Goal: Information Seeking & Learning: Learn about a topic

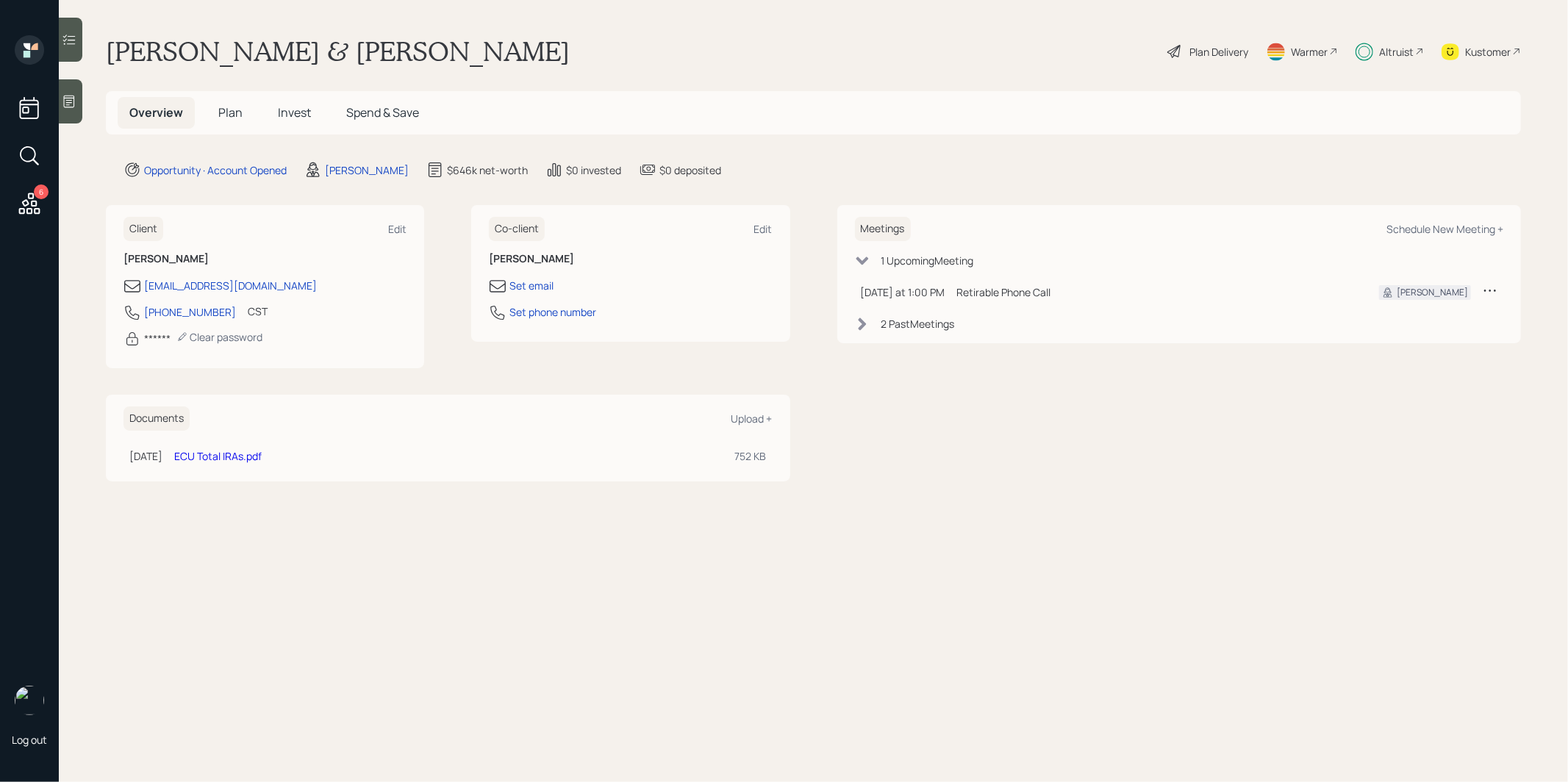
click at [237, 453] on link "ECU Total IRAs.pdf" at bounding box center [218, 456] width 87 height 14
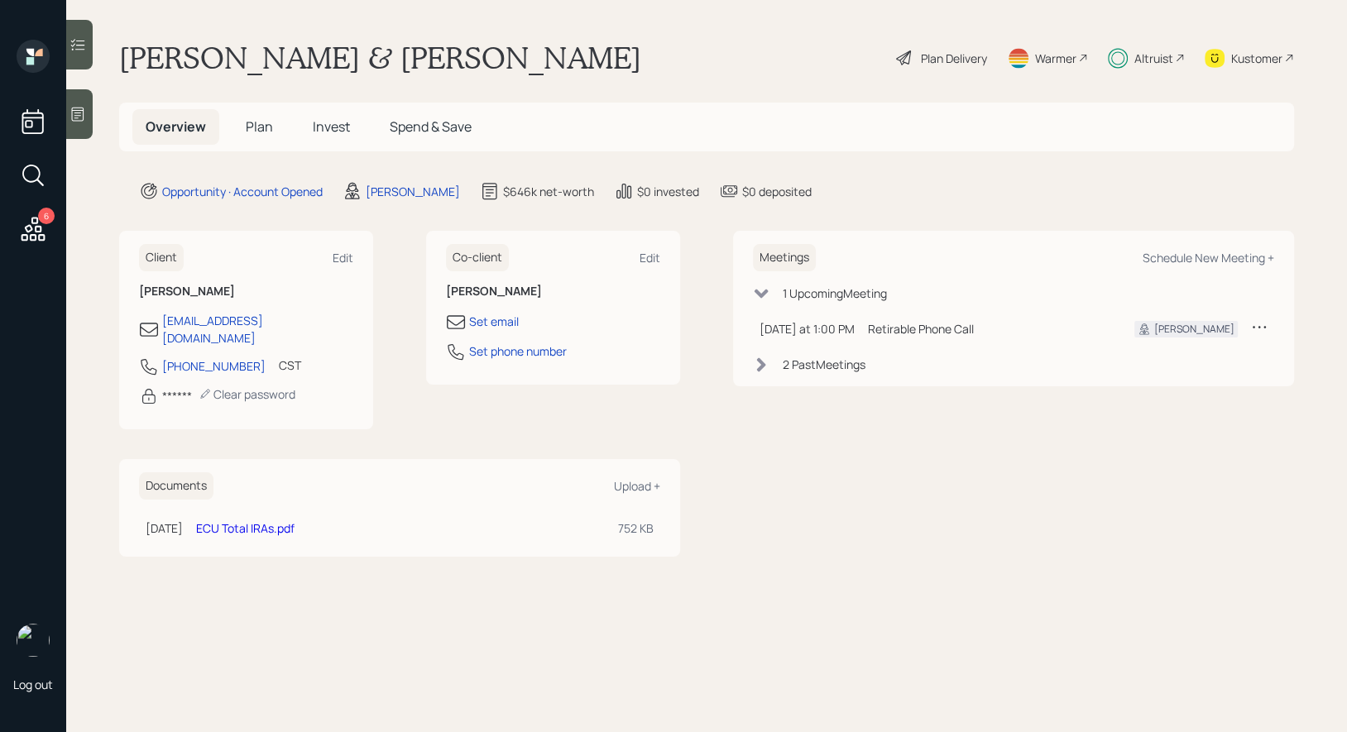
click at [257, 118] on span "Plan" at bounding box center [259, 126] width 27 height 18
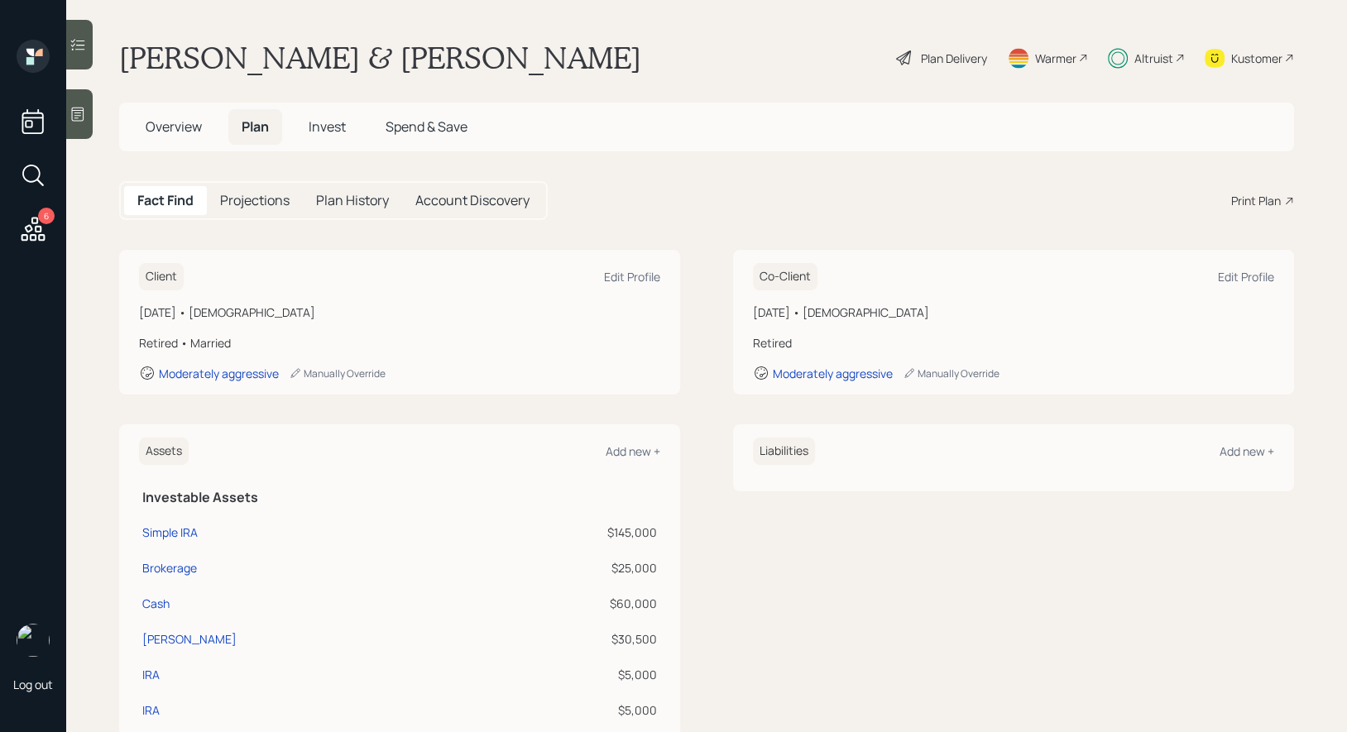
click at [325, 129] on span "Invest" at bounding box center [327, 126] width 37 height 18
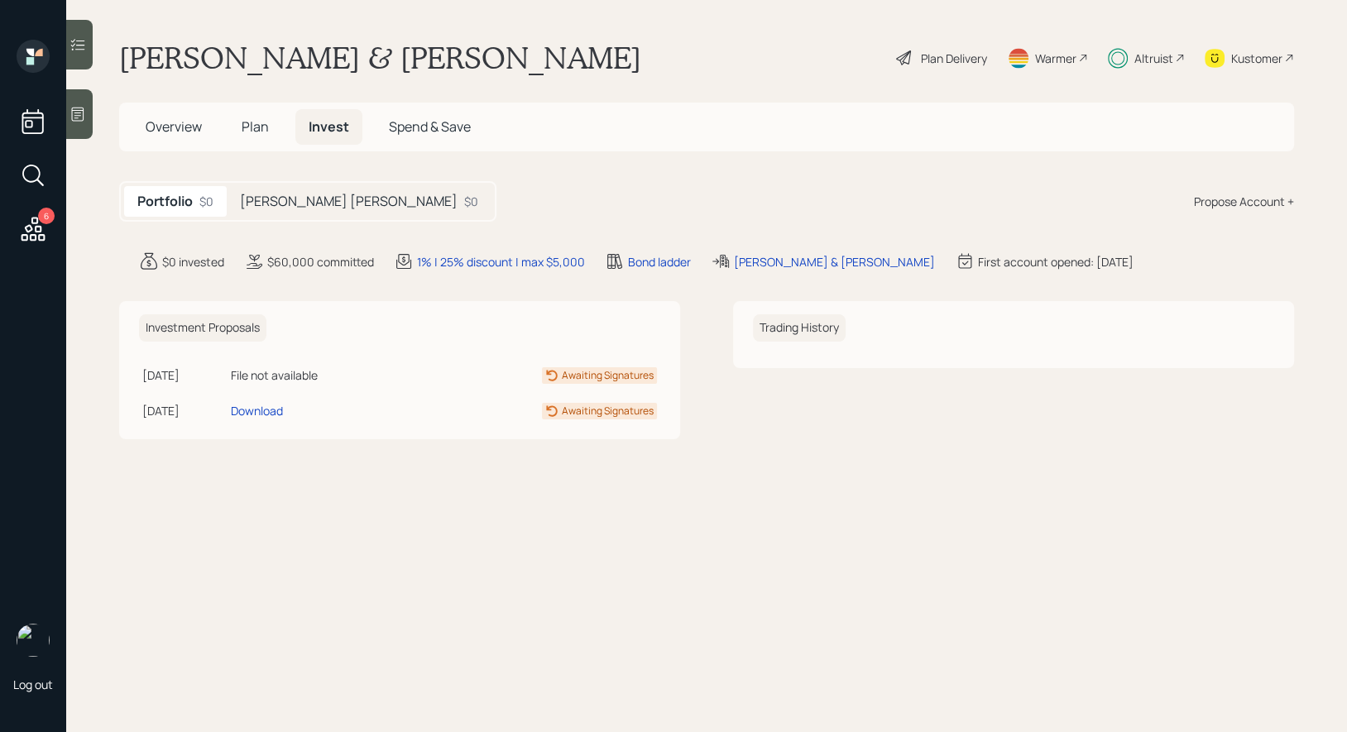
click at [290, 198] on h5 "[PERSON_NAME] [PERSON_NAME]" at bounding box center [349, 202] width 218 height 16
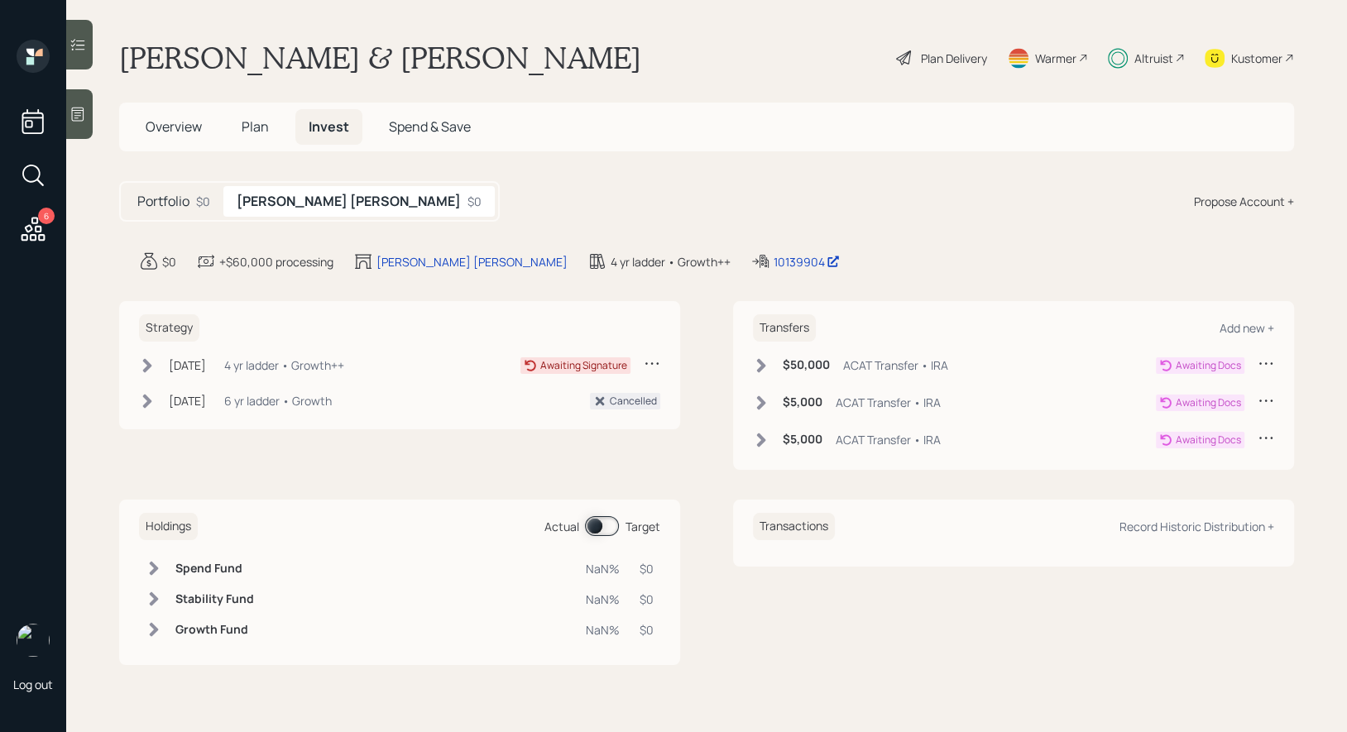
click at [759, 362] on icon at bounding box center [761, 365] width 9 height 14
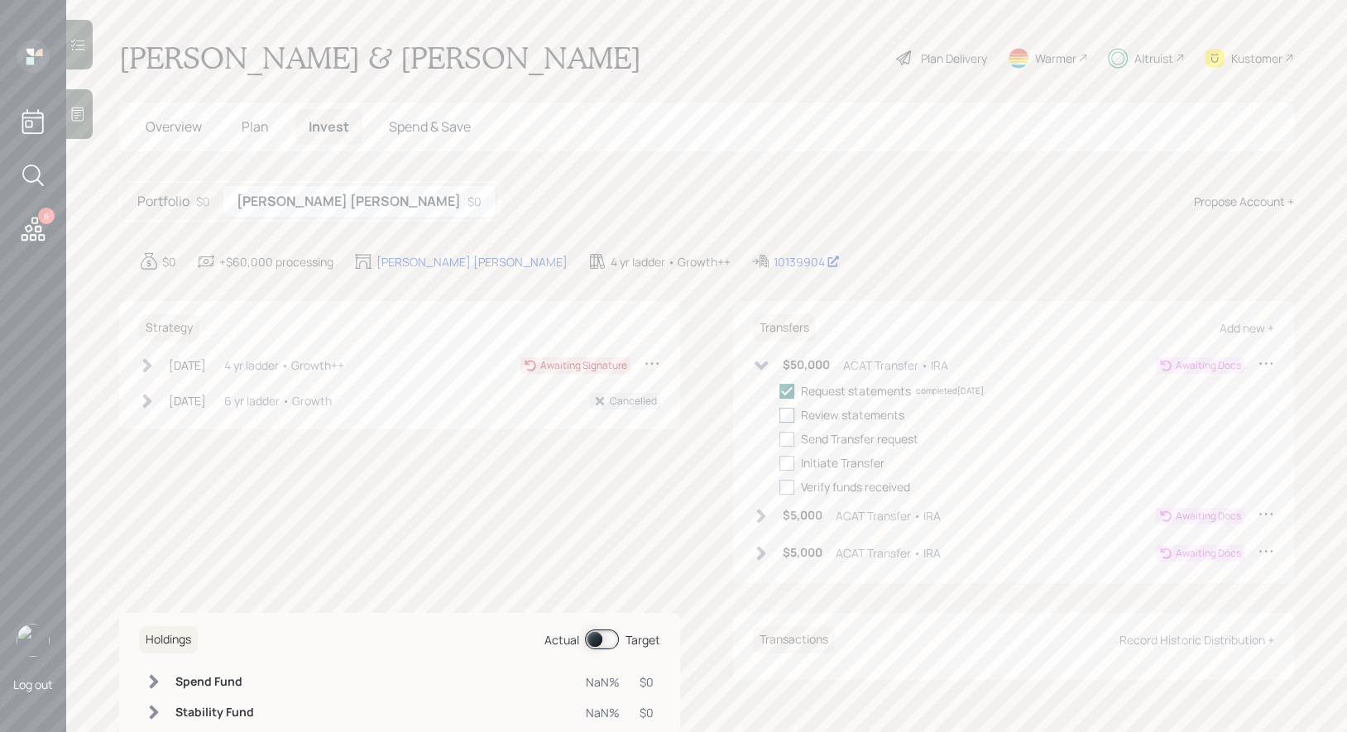
click at [786, 416] on div at bounding box center [786, 415] width 15 height 15
click at [779, 415] on input "checkbox" at bounding box center [778, 414] width 1 height 1
checkbox input "true"
click at [787, 434] on div at bounding box center [786, 439] width 15 height 15
click at [779, 438] on input "checkbox" at bounding box center [778, 438] width 1 height 1
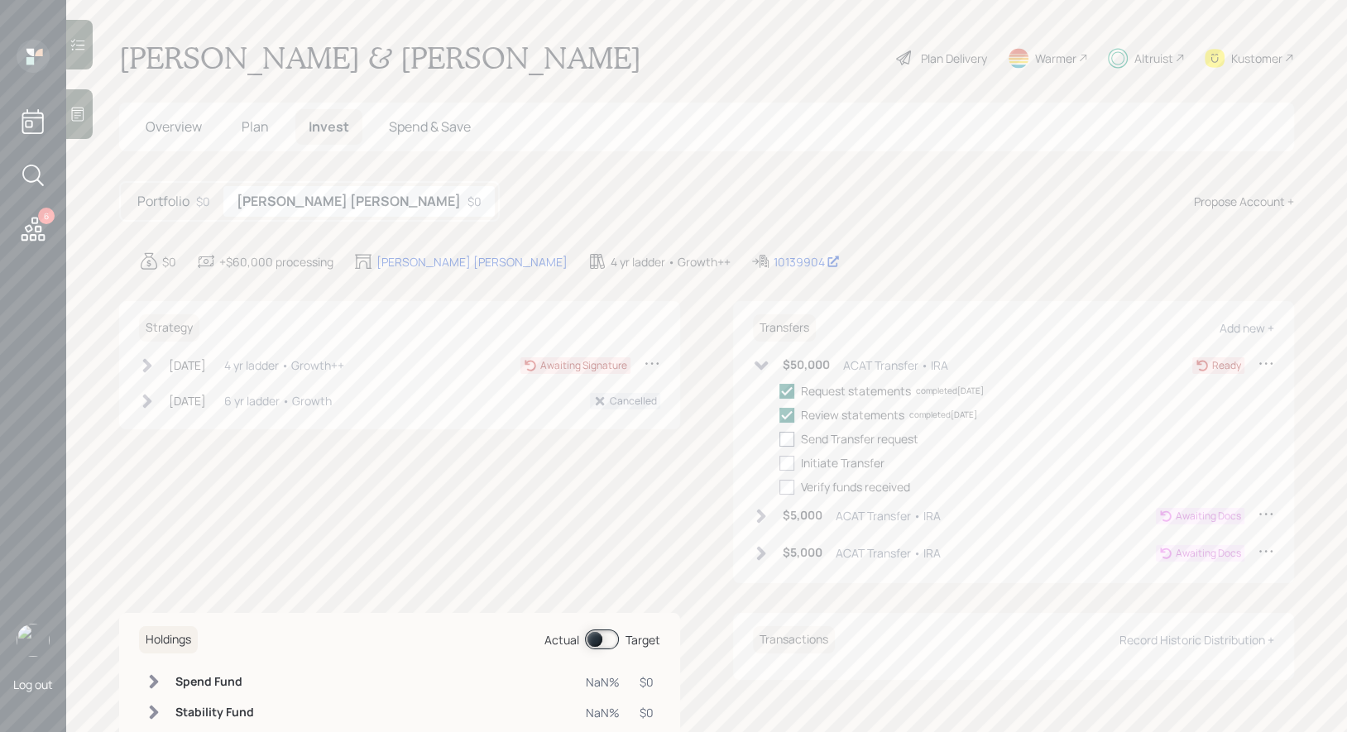
checkbox input "true"
click at [786, 458] on div at bounding box center [786, 463] width 15 height 15
click at [779, 462] on input "checkbox" at bounding box center [778, 462] width 1 height 1
checkbox input "true"
click at [758, 361] on icon at bounding box center [761, 365] width 17 height 17
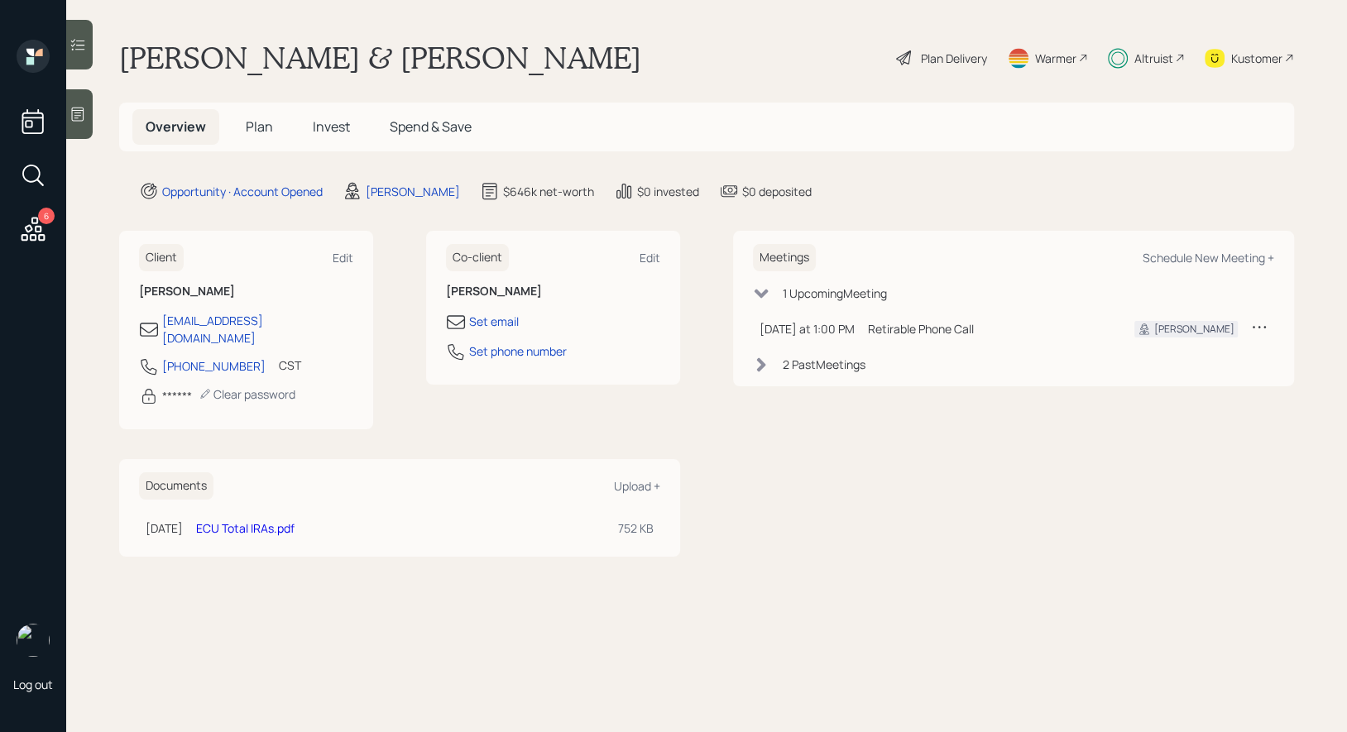
click at [332, 126] on span "Invest" at bounding box center [331, 126] width 37 height 18
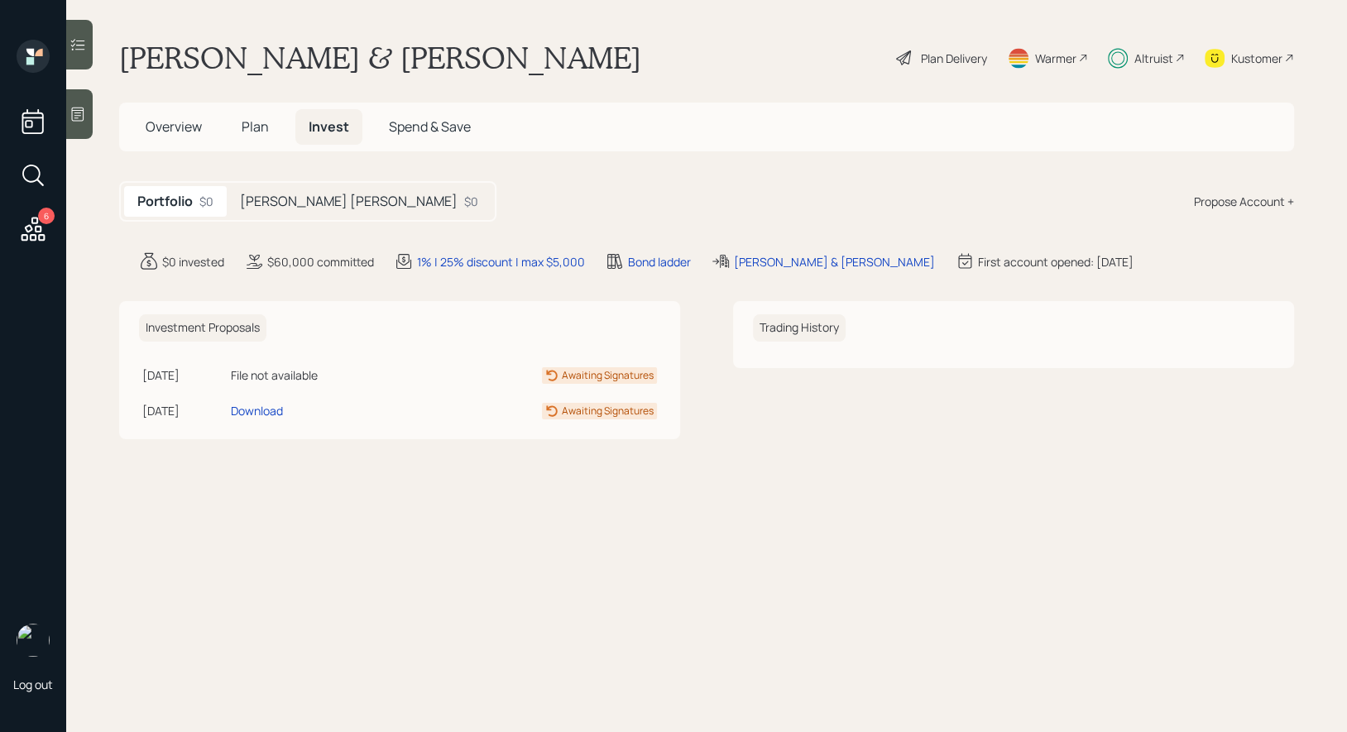
click at [299, 204] on h5 "[PERSON_NAME] [PERSON_NAME]" at bounding box center [349, 202] width 218 height 16
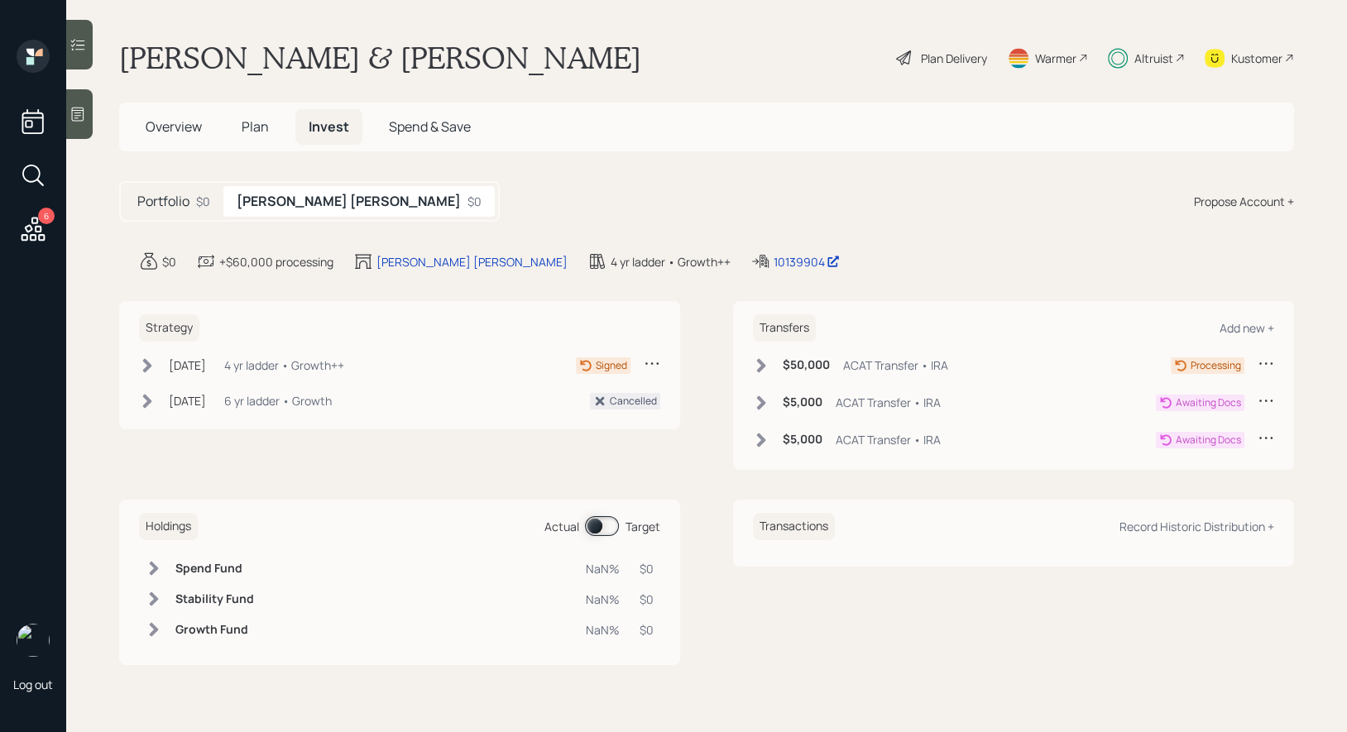
click at [149, 361] on icon at bounding box center [147, 365] width 9 height 14
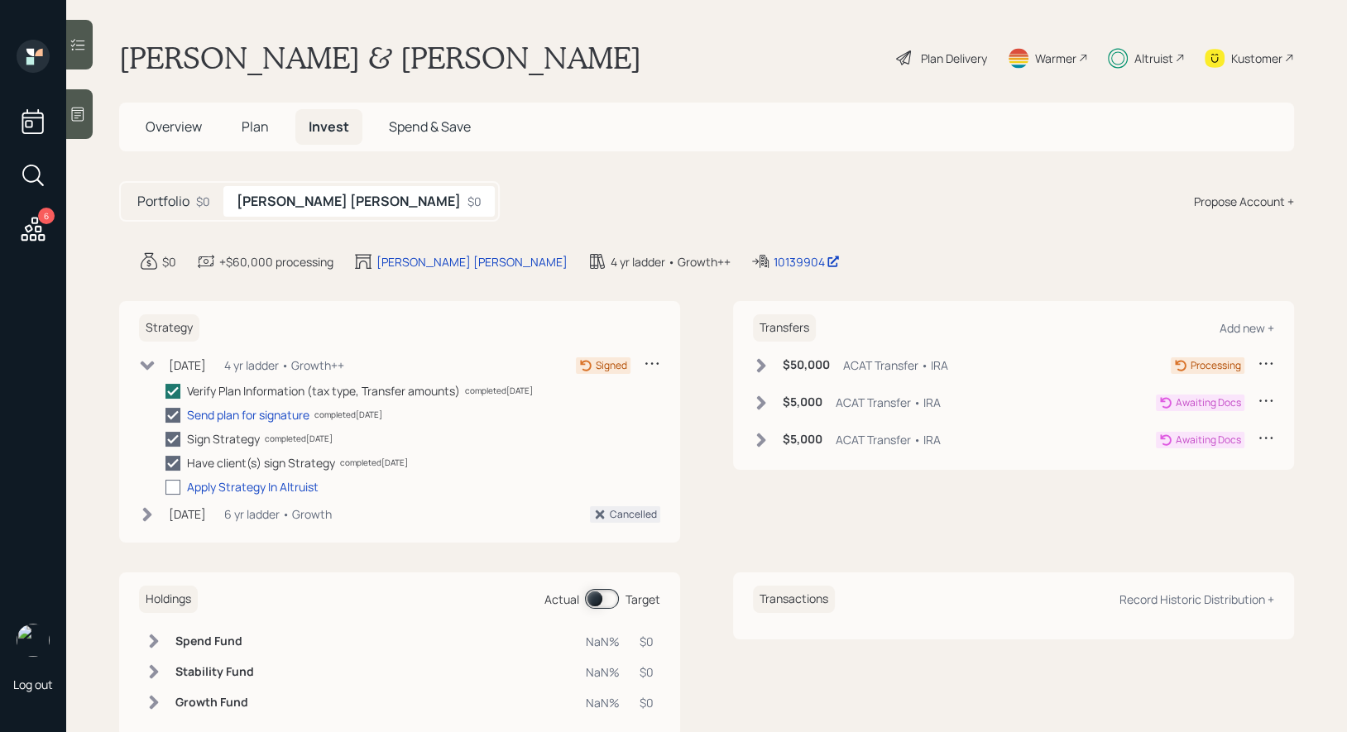
click at [175, 483] on div at bounding box center [172, 487] width 15 height 15
click at [165, 486] on input "checkbox" at bounding box center [165, 486] width 1 height 1
checkbox input "true"
click at [242, 129] on span "Plan" at bounding box center [255, 126] width 27 height 18
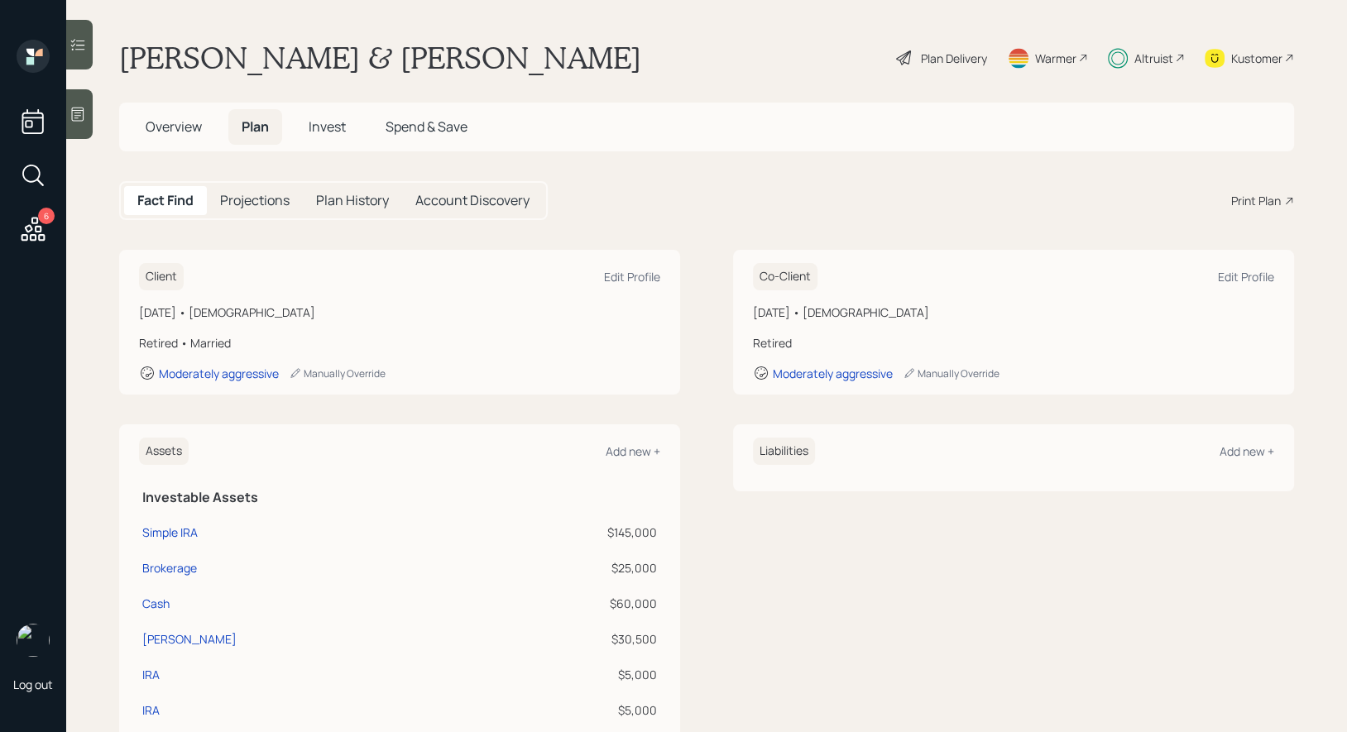
click at [333, 123] on span "Invest" at bounding box center [327, 126] width 37 height 18
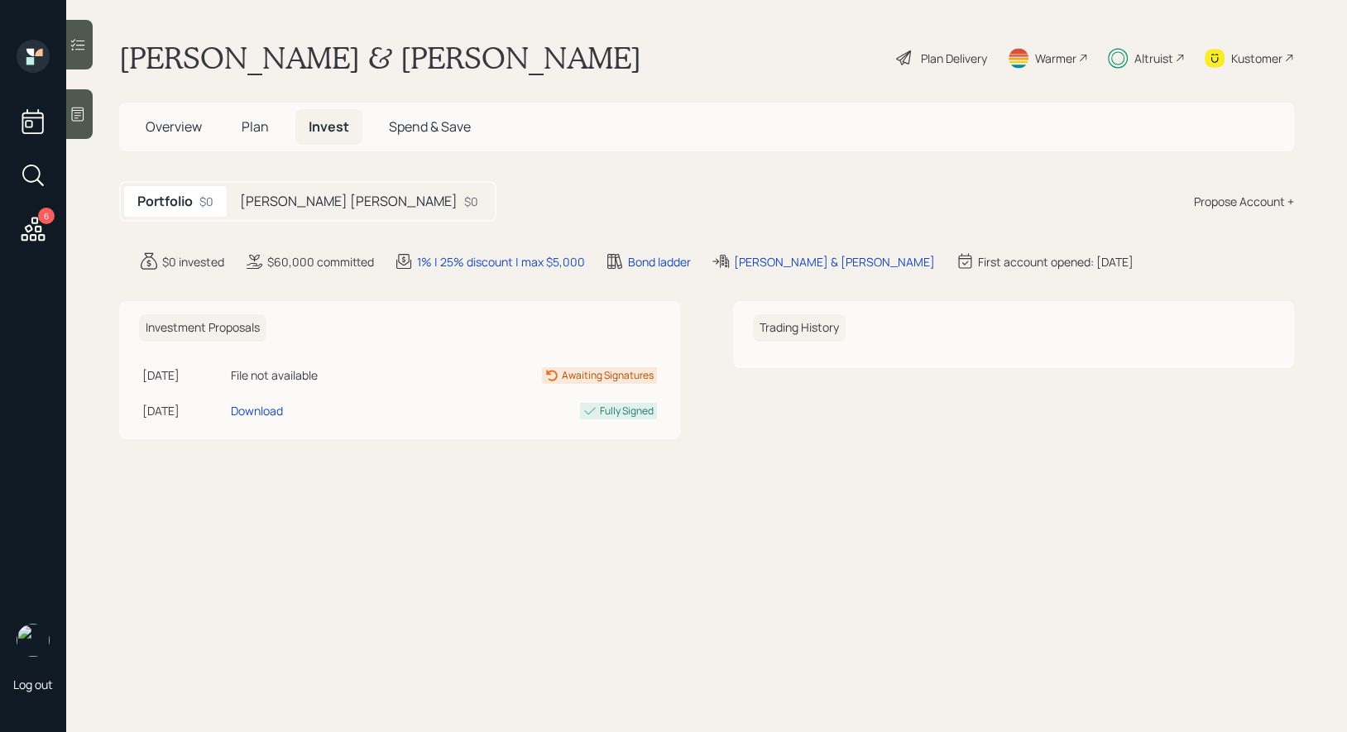
click at [275, 201] on h5 "[PERSON_NAME] [PERSON_NAME]" at bounding box center [349, 202] width 218 height 16
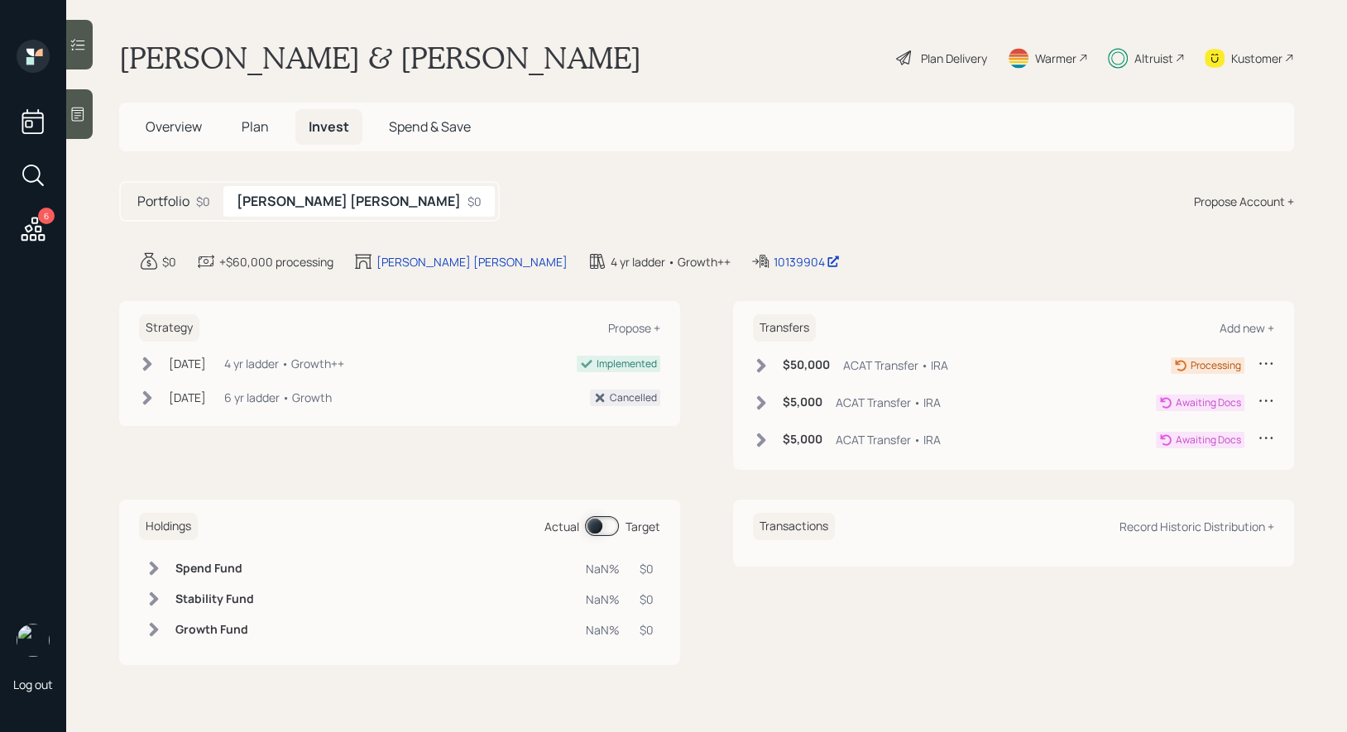
click at [251, 129] on span "Plan" at bounding box center [255, 126] width 27 height 18
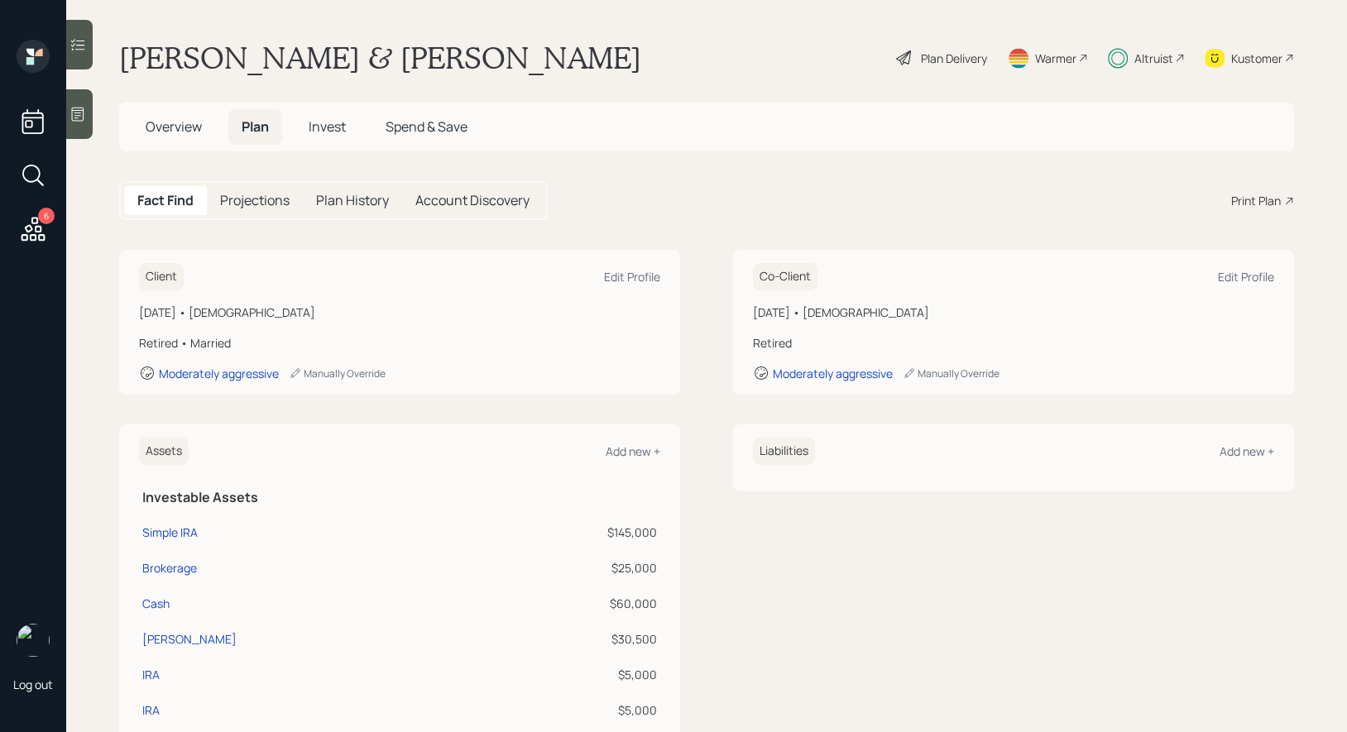
click at [157, 127] on span "Overview" at bounding box center [174, 126] width 56 height 18
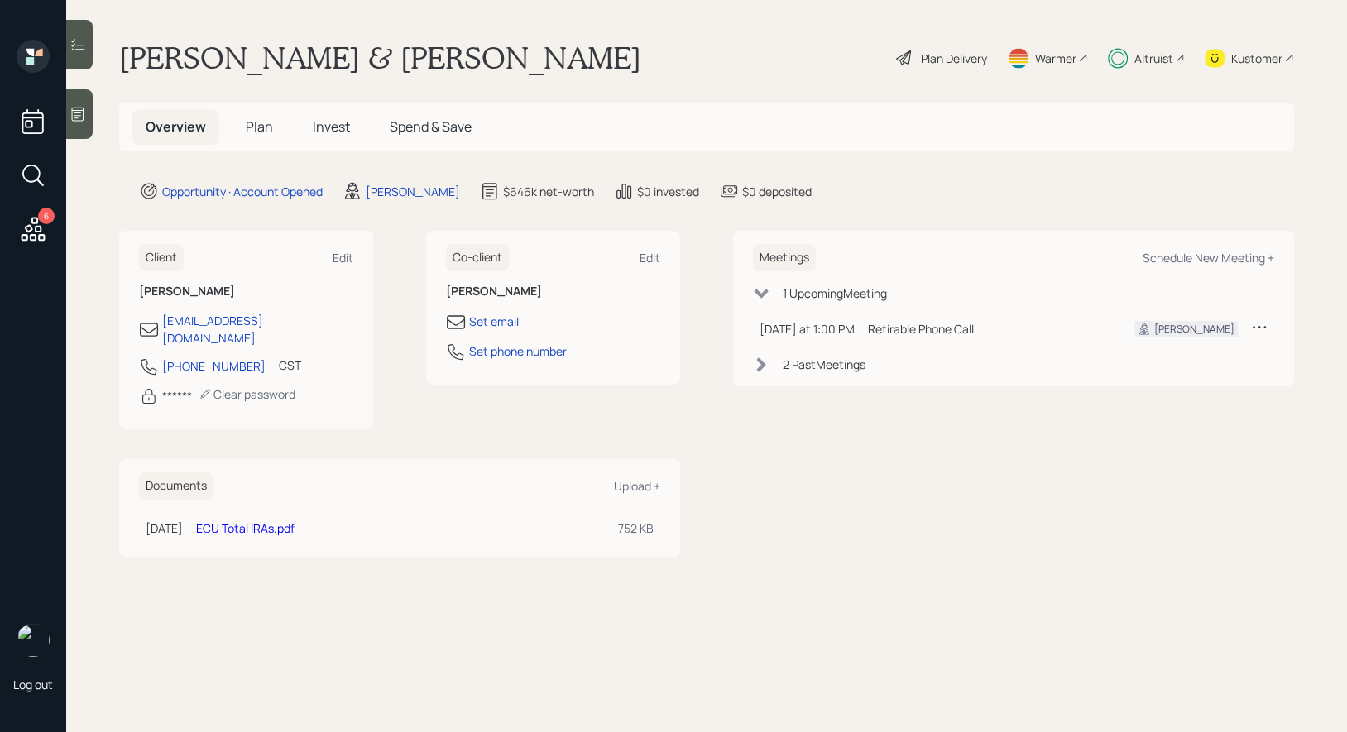
click at [931, 56] on div "Plan Delivery" at bounding box center [954, 58] width 66 height 17
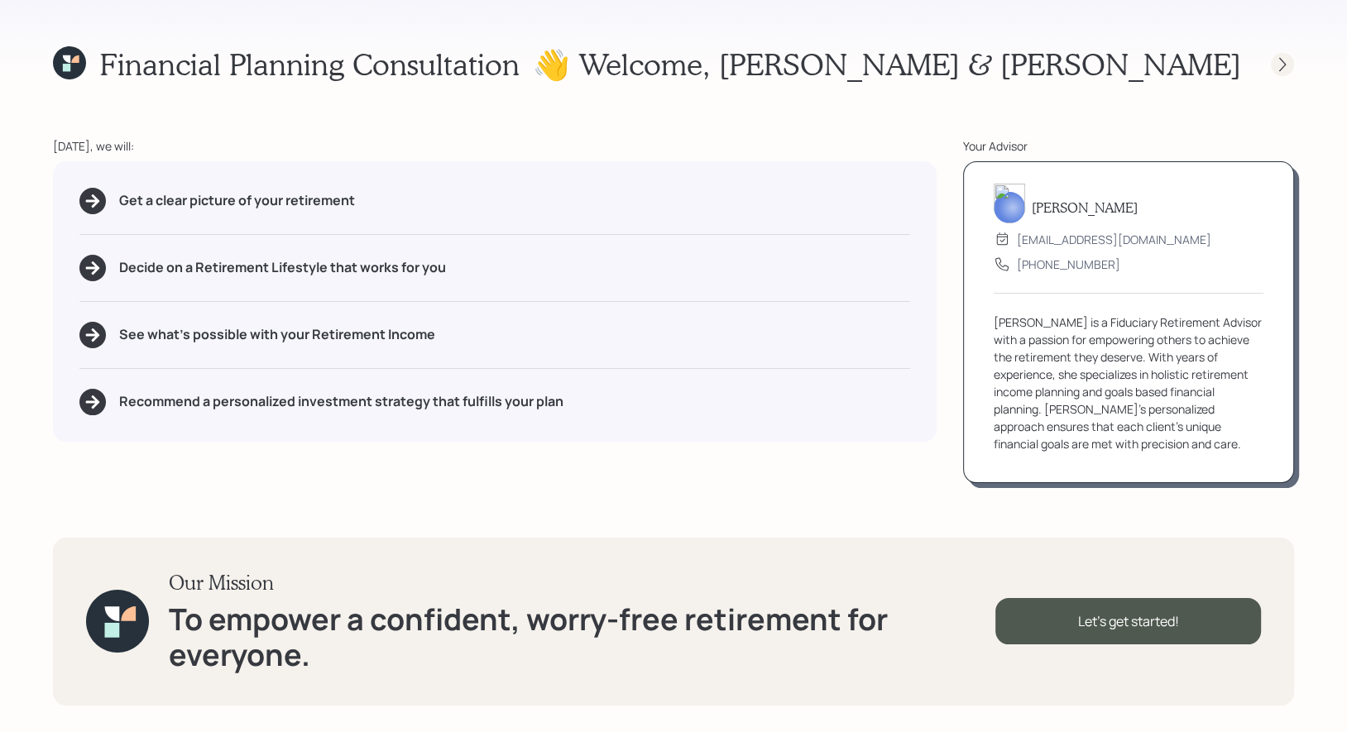
click at [1280, 62] on icon at bounding box center [1282, 64] width 17 height 17
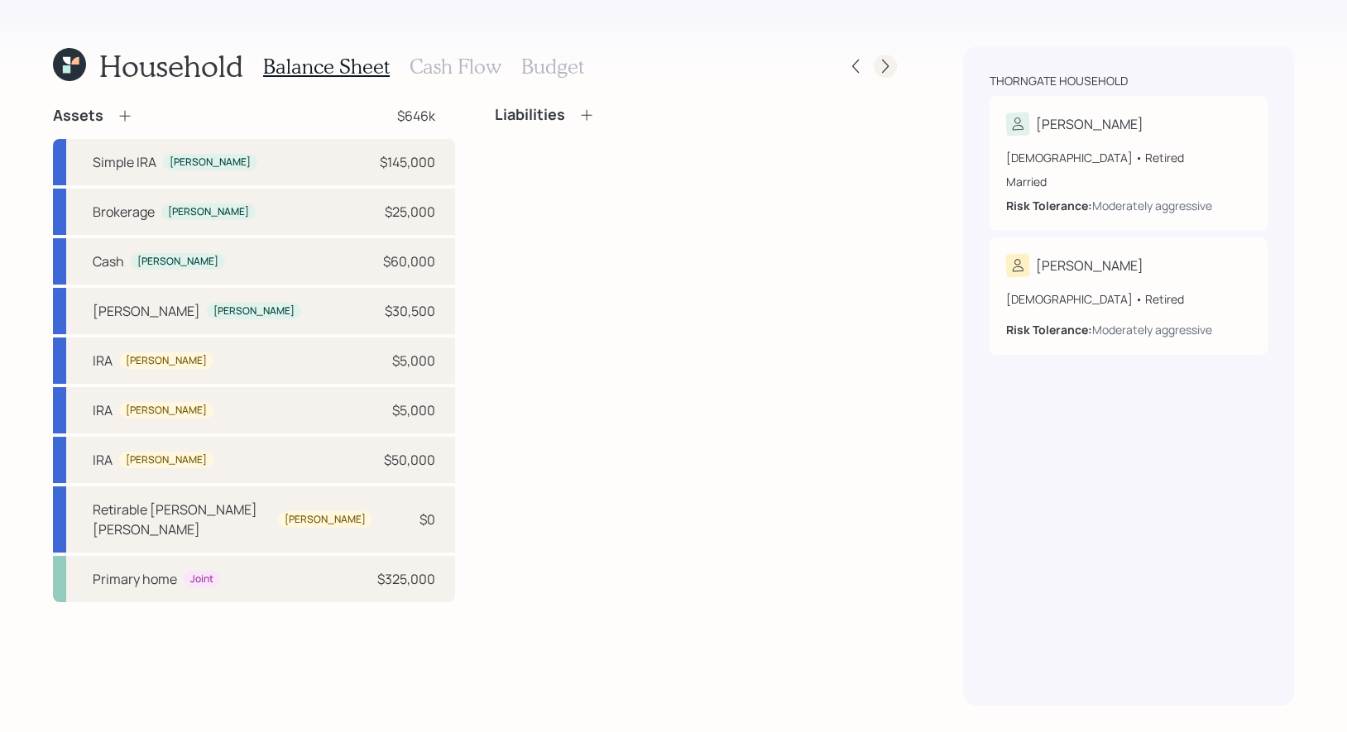
click at [887, 60] on icon at bounding box center [885, 66] width 17 height 17
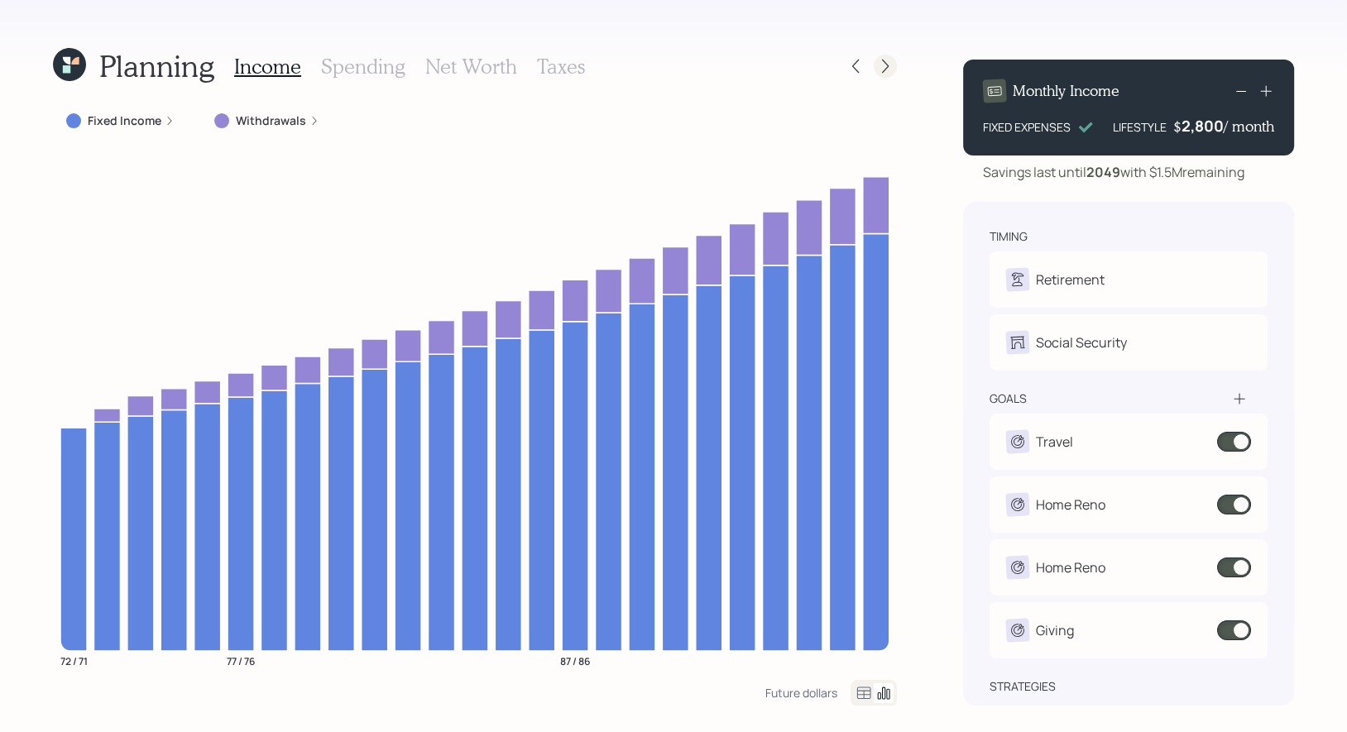
click at [885, 65] on icon at bounding box center [885, 66] width 17 height 17
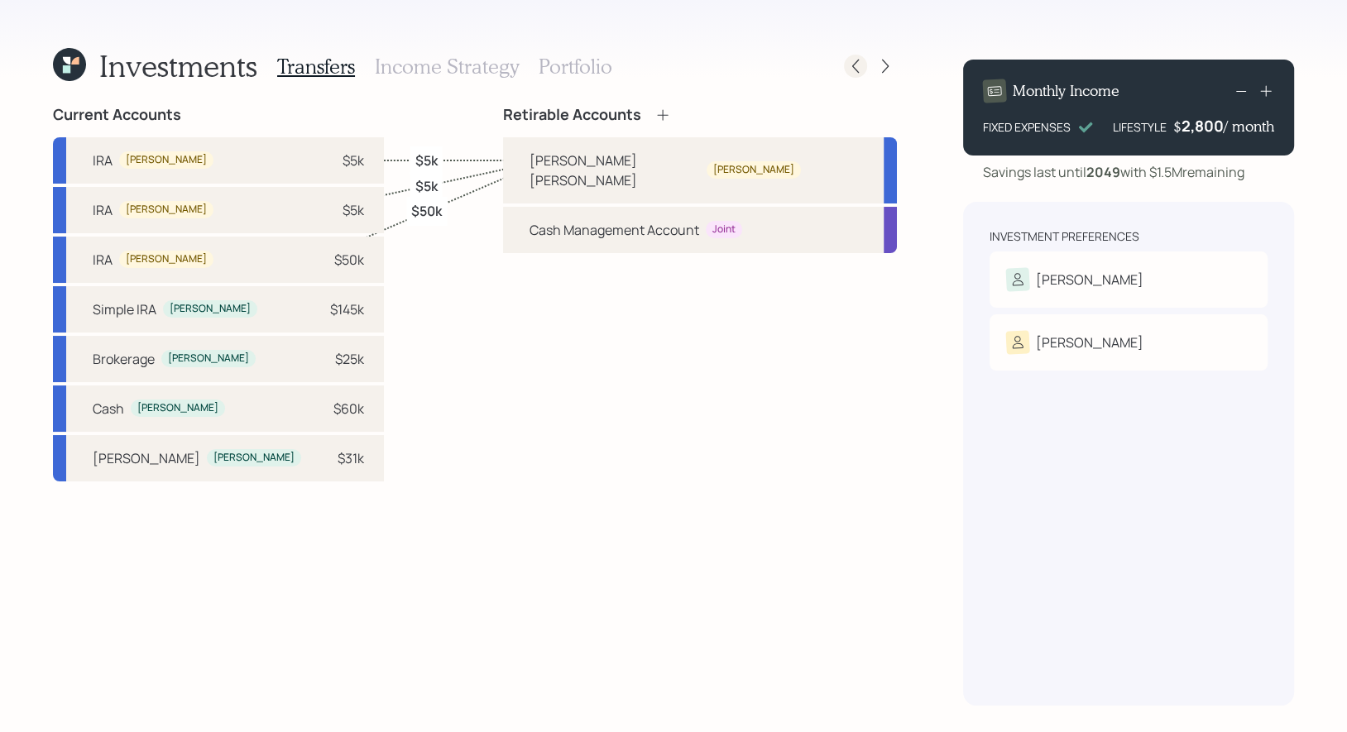
click at [859, 68] on icon at bounding box center [855, 66] width 17 height 17
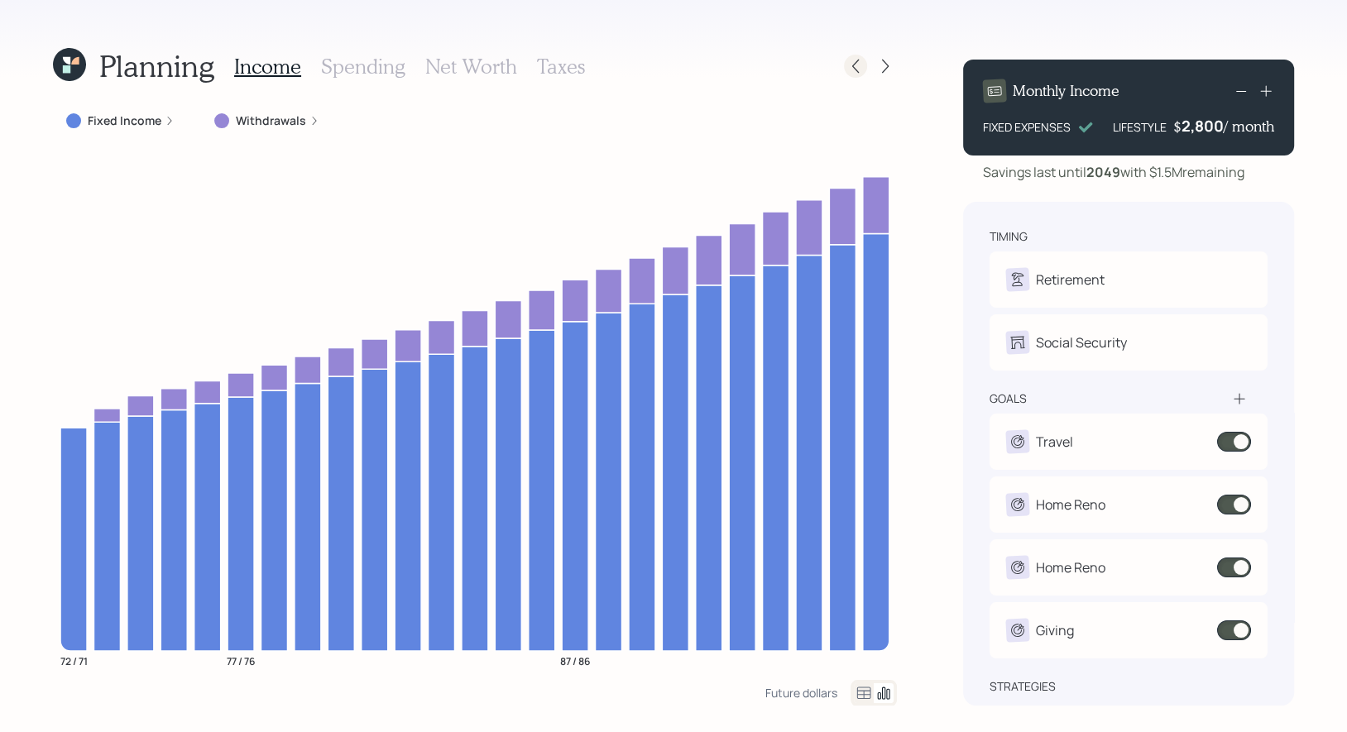
click at [859, 60] on icon at bounding box center [855, 66] width 17 height 17
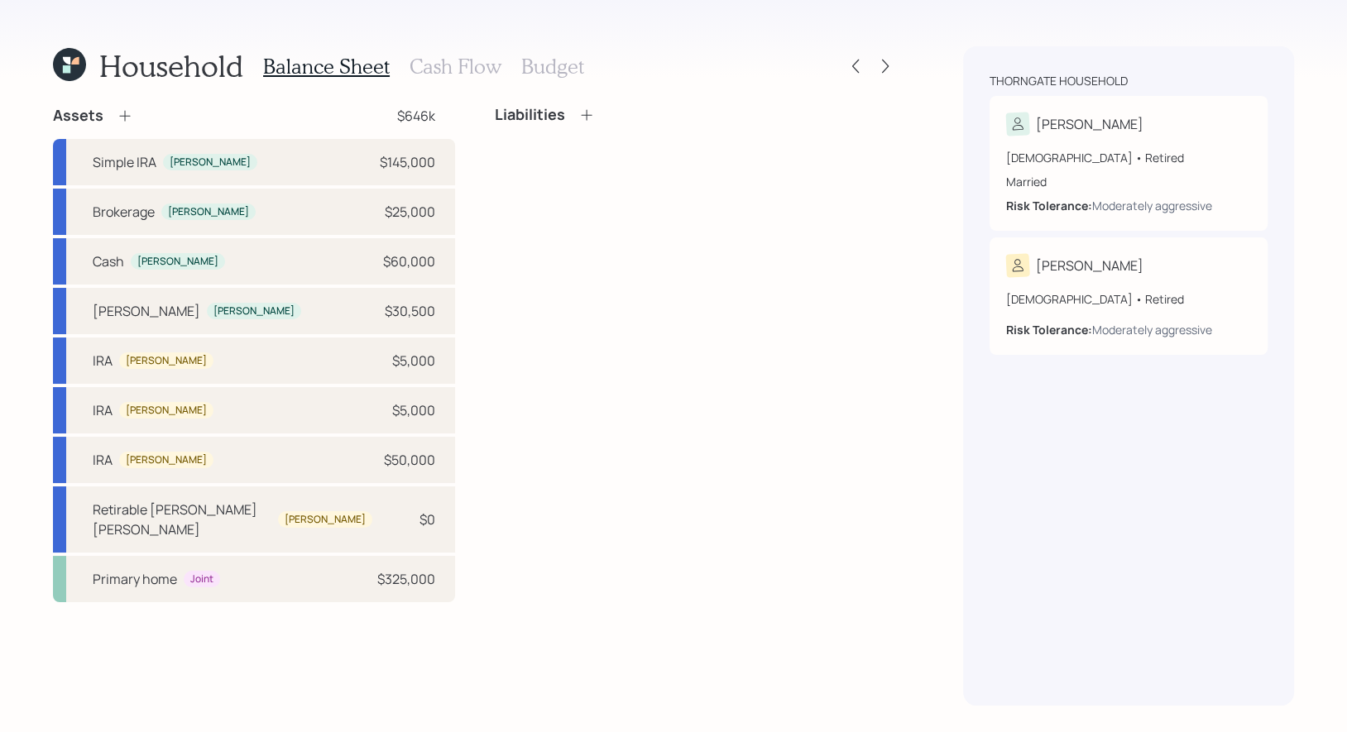
click at [451, 69] on h3 "Cash Flow" at bounding box center [455, 67] width 92 height 24
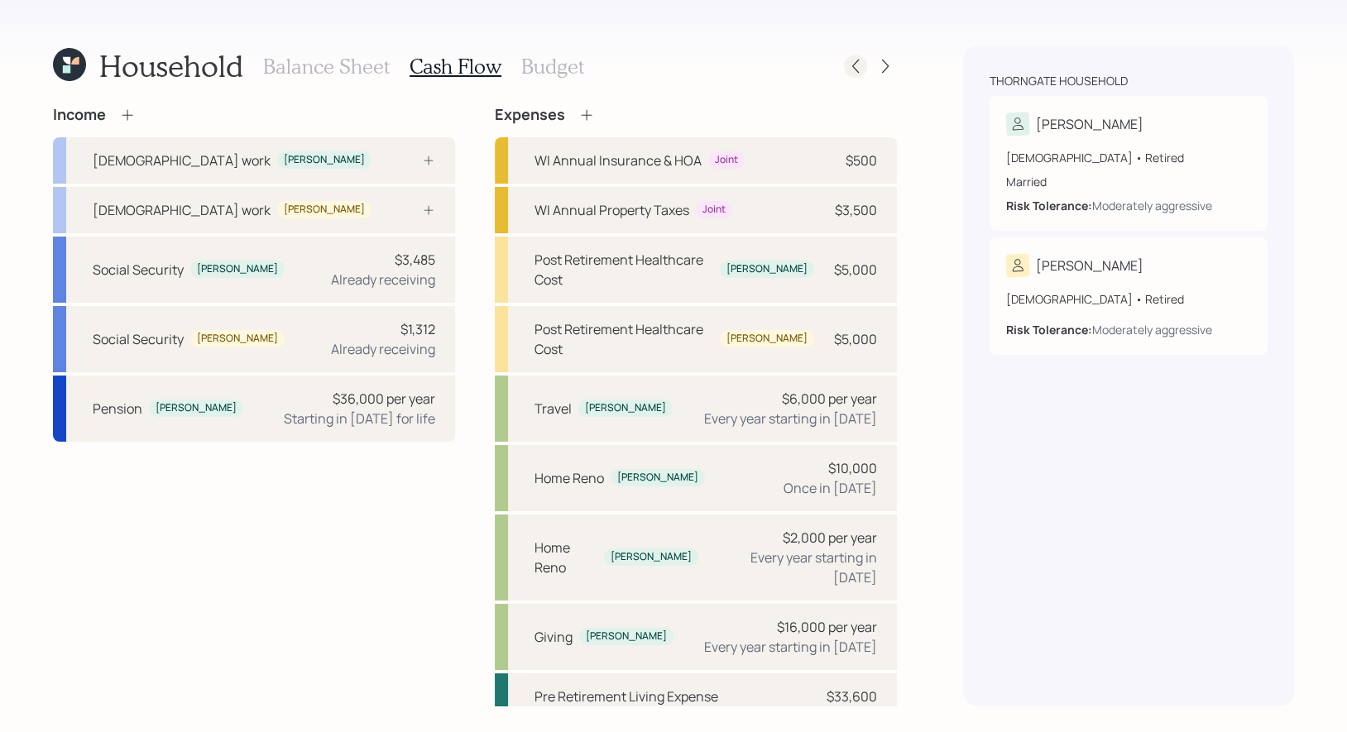
click at [848, 73] on icon at bounding box center [855, 66] width 17 height 17
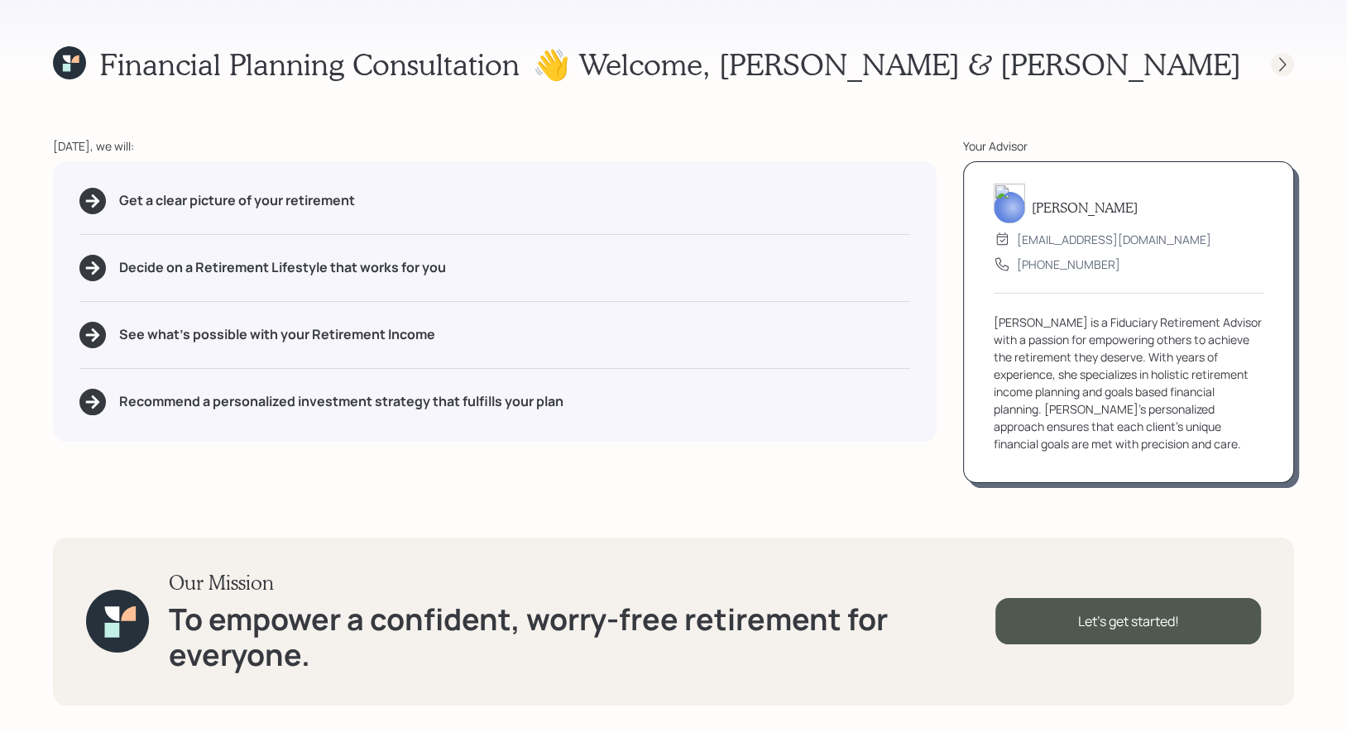
click at [1285, 67] on icon at bounding box center [1282, 64] width 17 height 17
